Goal: Information Seeking & Learning: Learn about a topic

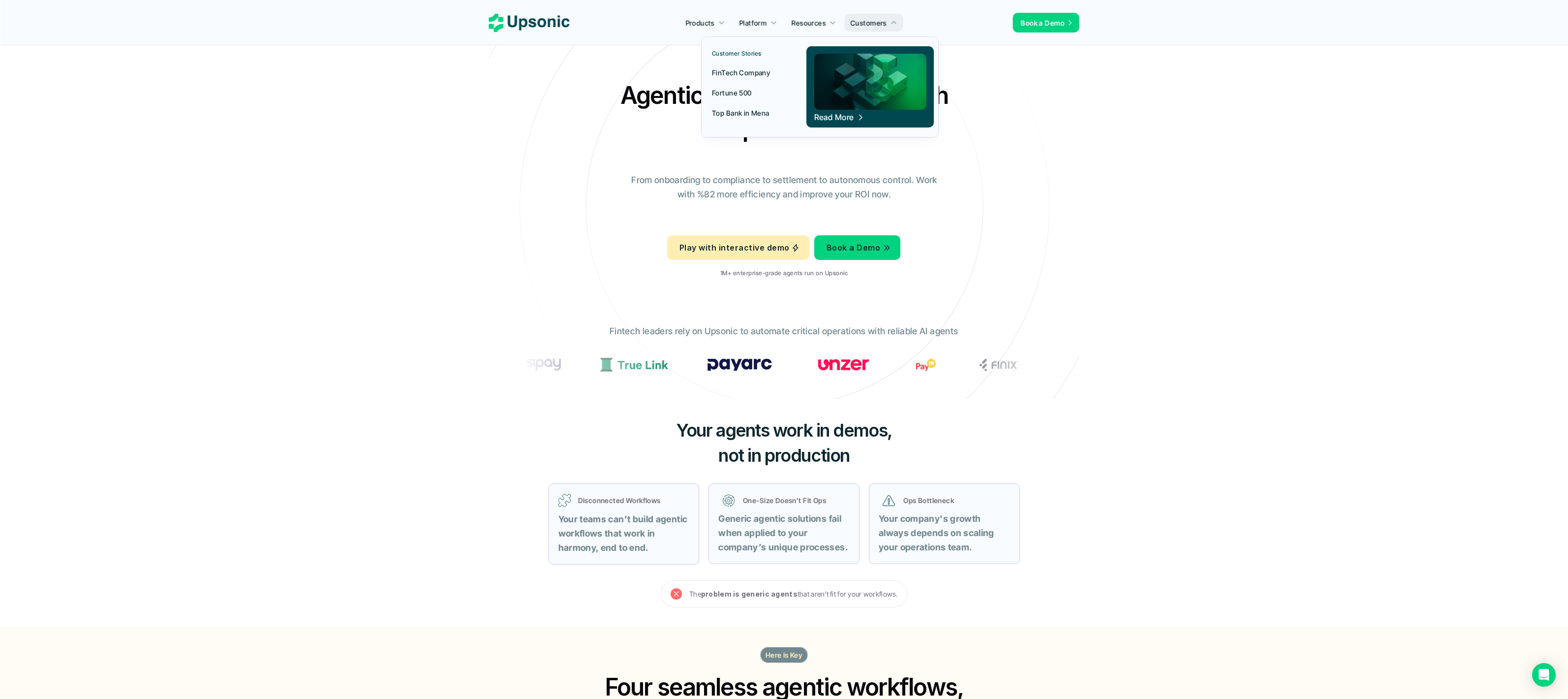
click at [738, 89] on p "Fortune 500" at bounding box center [731, 93] width 39 height 10
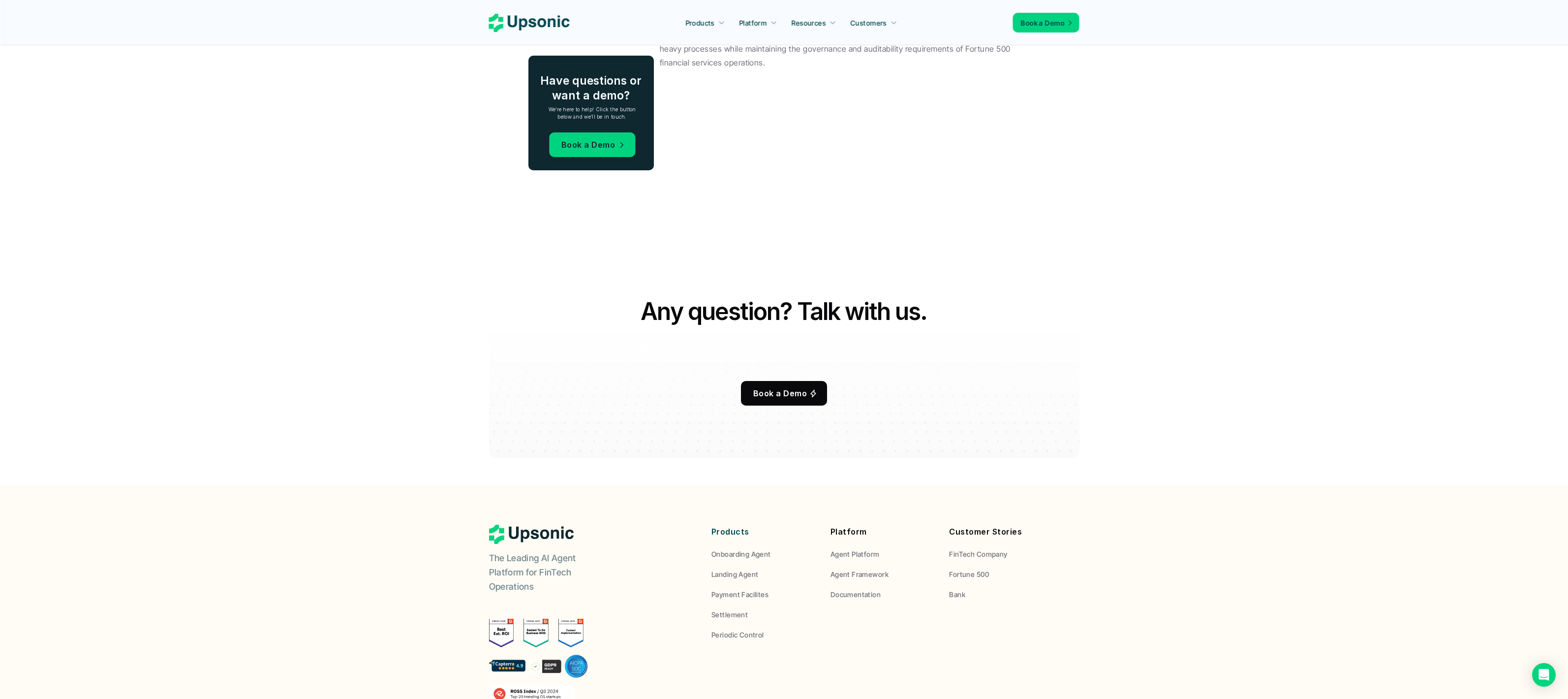
scroll to position [1622, 0]
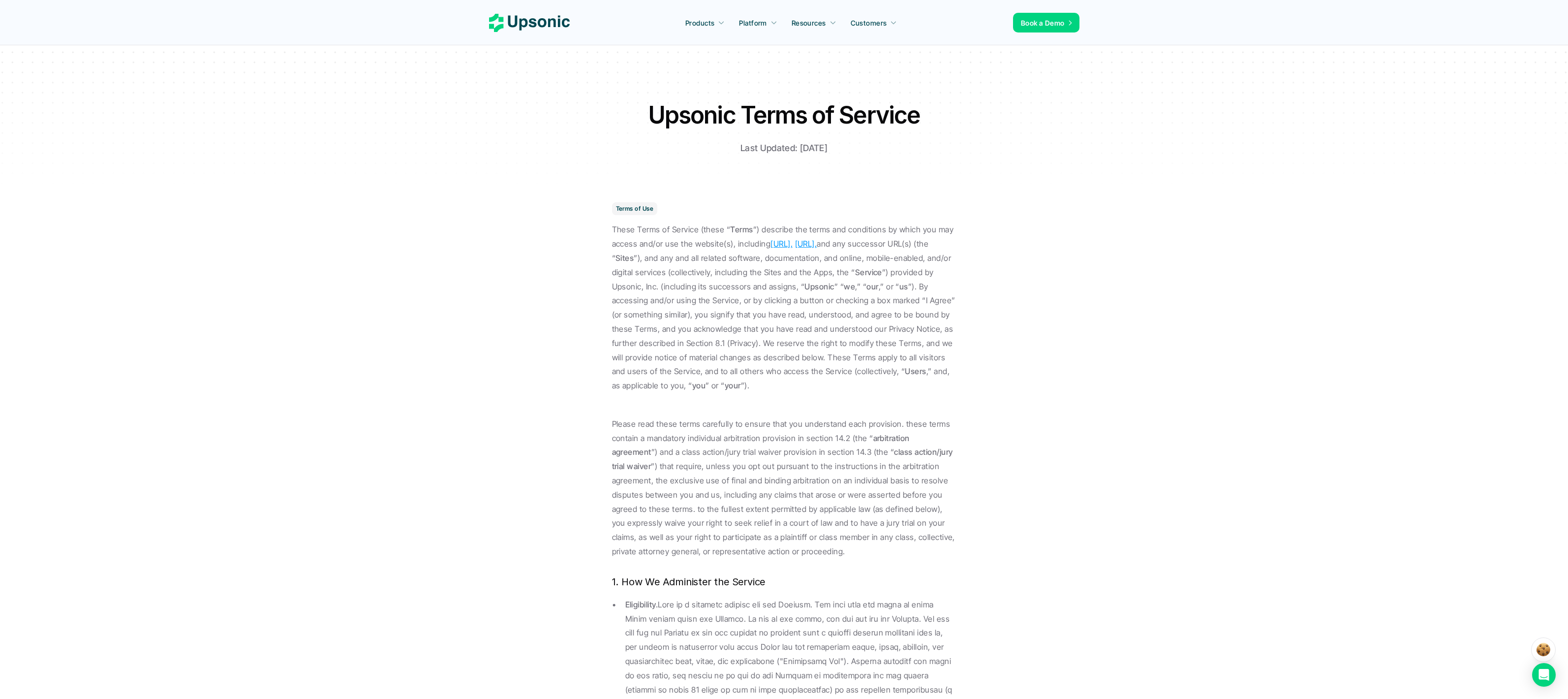
click at [551, 27] on icon at bounding box center [530, 23] width 81 height 18
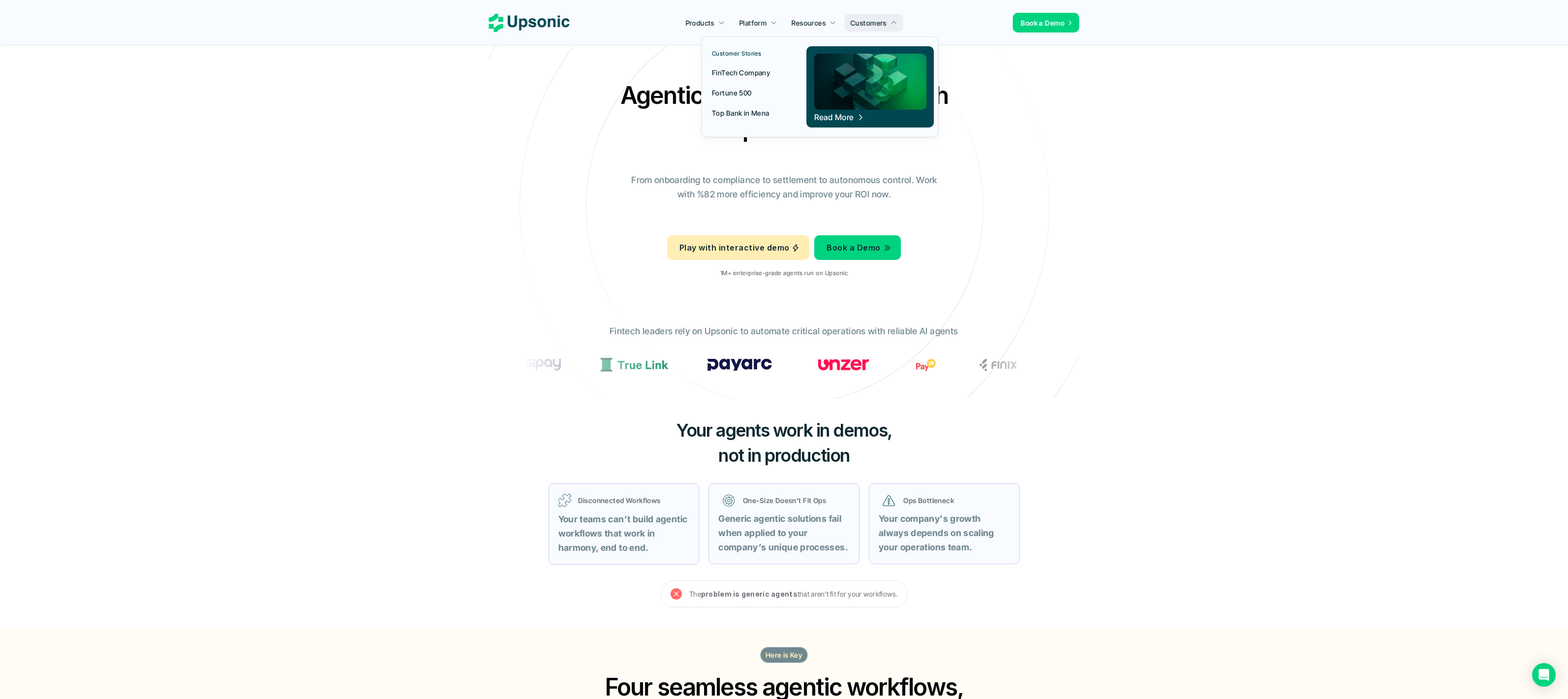
click at [739, 114] on p "Top Bank in Mena" at bounding box center [740, 112] width 57 height 10
click at [755, 71] on p "FinTech Company" at bounding box center [740, 72] width 58 height 10
click at [731, 110] on p "Top Bank in Mena" at bounding box center [740, 112] width 57 height 10
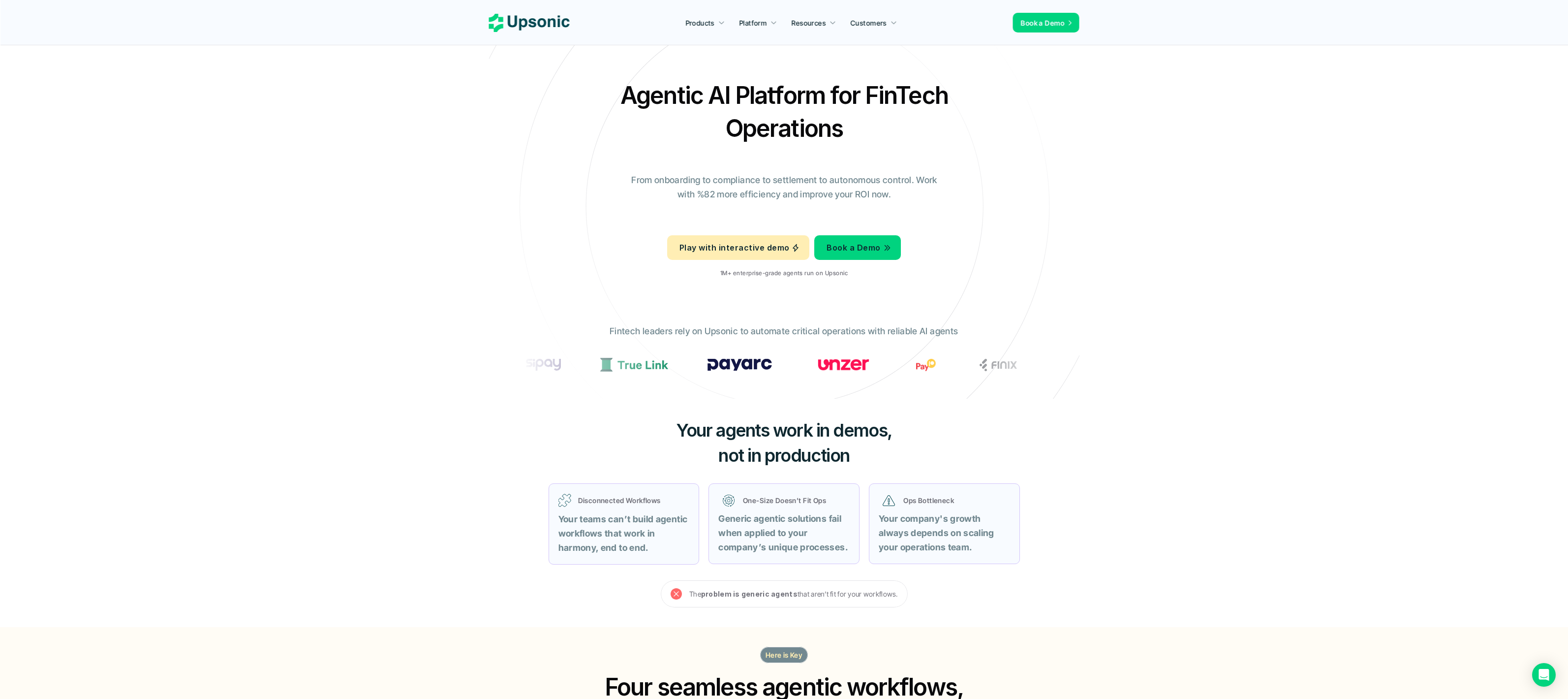
click at [753, 23] on p "Platform" at bounding box center [753, 23] width 28 height 10
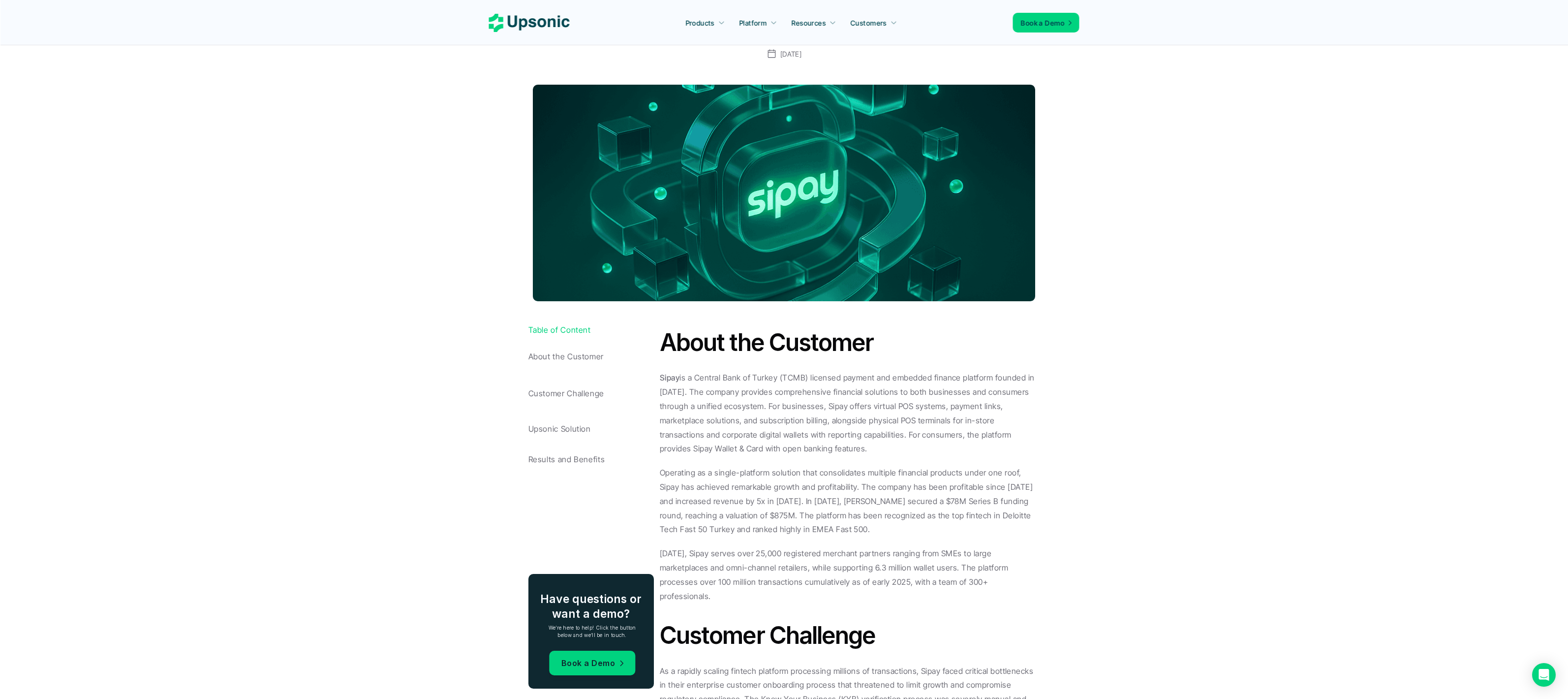
scroll to position [269, 0]
